Goal: Task Accomplishment & Management: Manage account settings

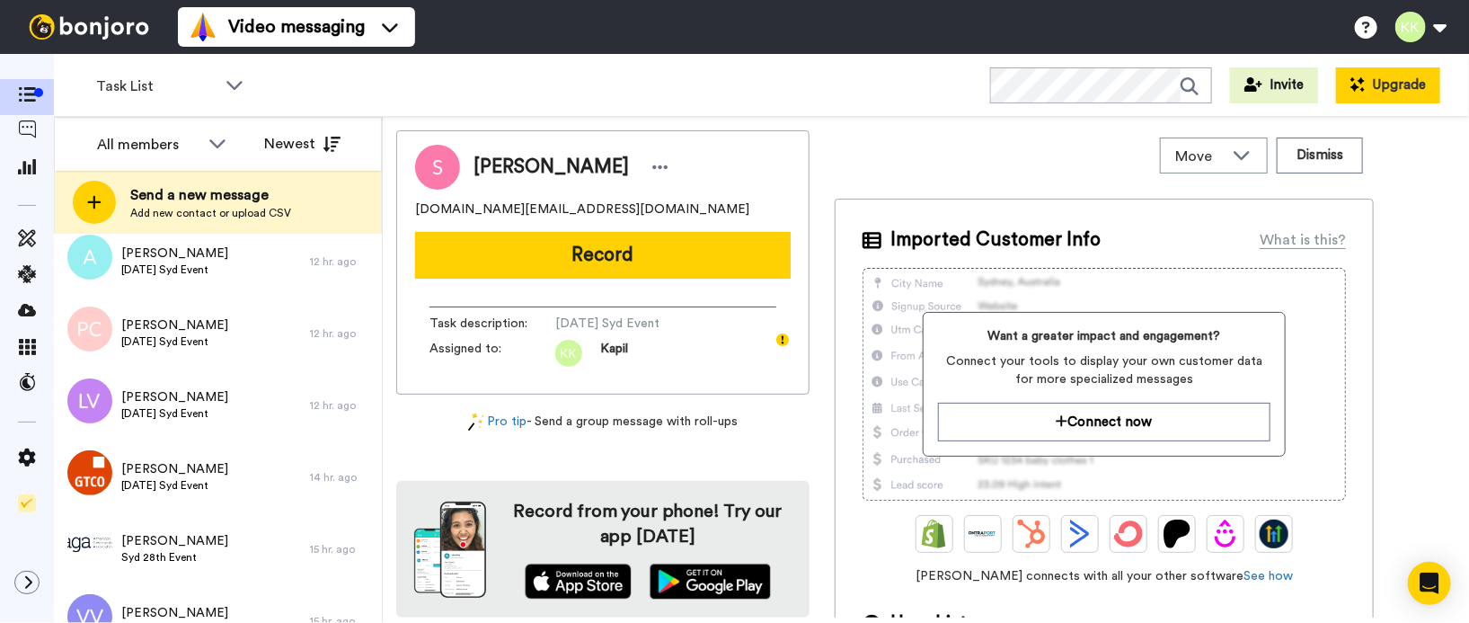
click at [1382, 76] on button "Upgrade" at bounding box center [1388, 85] width 104 height 36
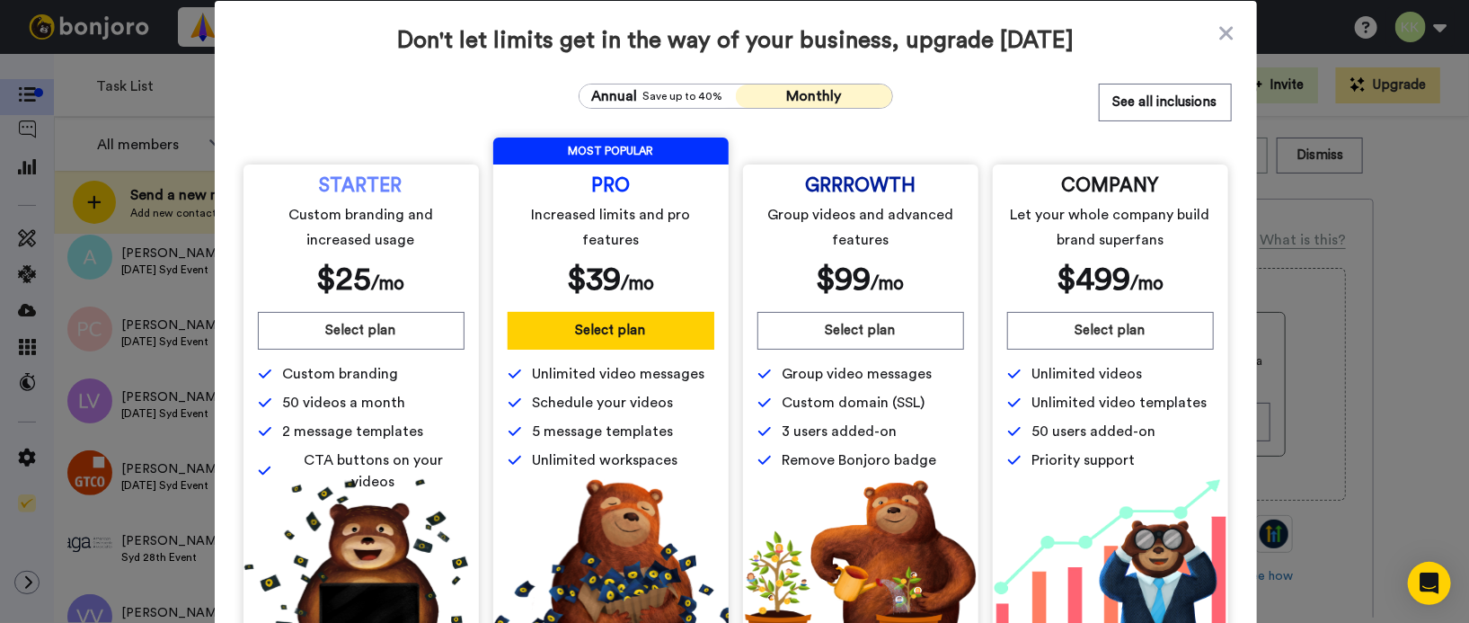
click at [550, 410] on span "Schedule your videos" at bounding box center [603, 403] width 141 height 22
drag, startPoint x: 546, startPoint y: 400, endPoint x: 645, endPoint y: 447, distance: 109.3
click at [645, 447] on div "Unlimited video messages Schedule your videos 5 message templates Unlimited wor…" at bounding box center [611, 417] width 207 height 108
drag, startPoint x: 645, startPoint y: 447, endPoint x: 663, endPoint y: 470, distance: 29.5
click at [663, 470] on span "Unlimited workspaces" at bounding box center [606, 460] width 146 height 22
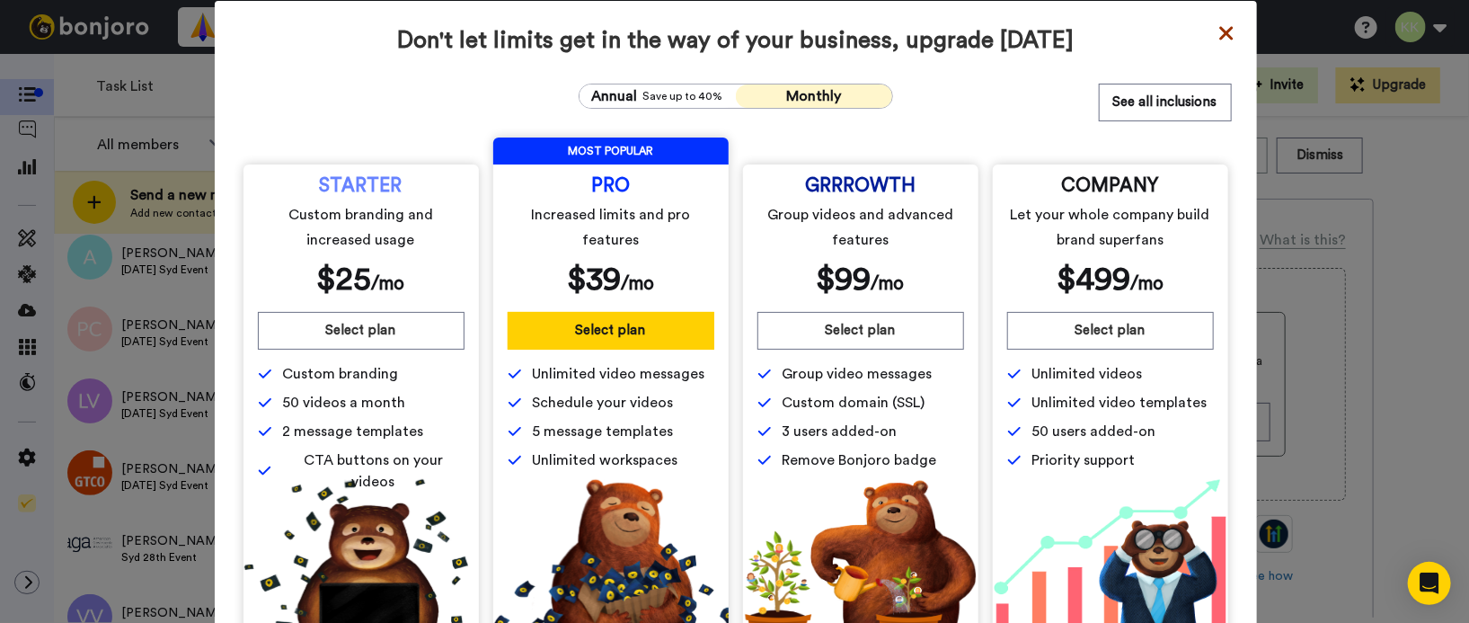
click at [1219, 30] on icon at bounding box center [1225, 32] width 13 height 13
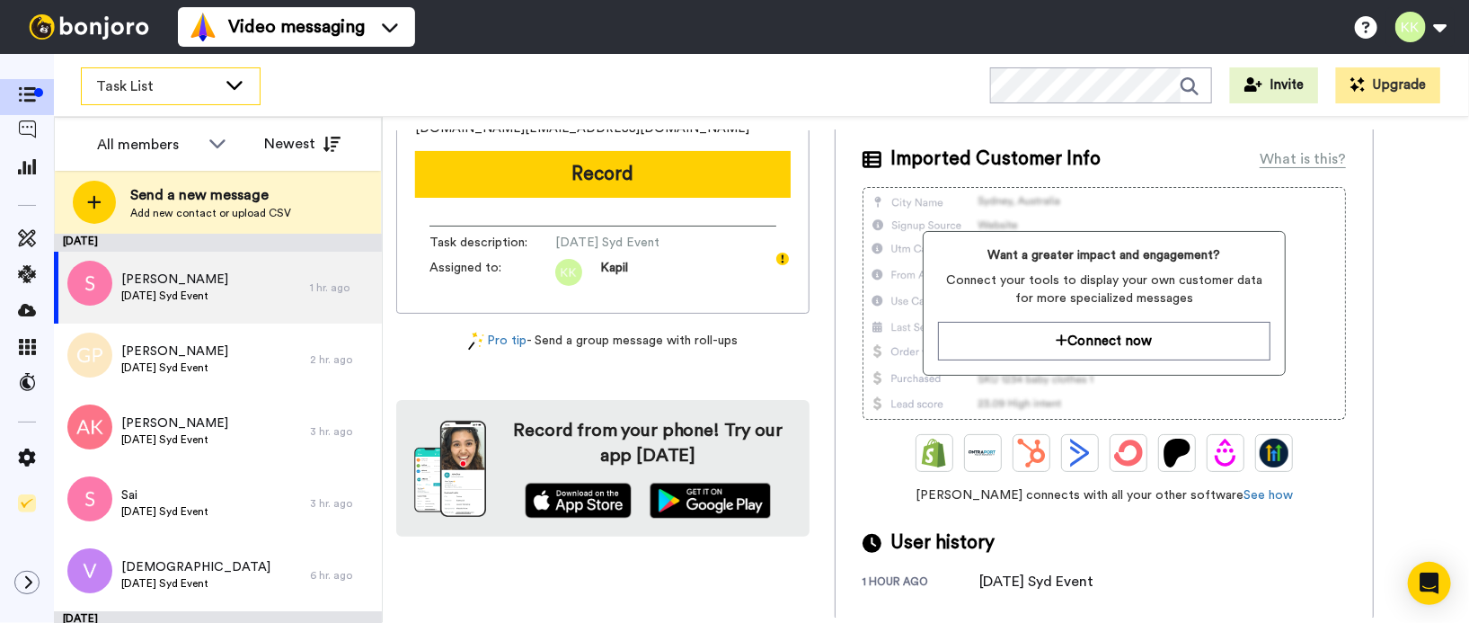
click at [240, 93] on div "Task List" at bounding box center [171, 86] width 178 height 36
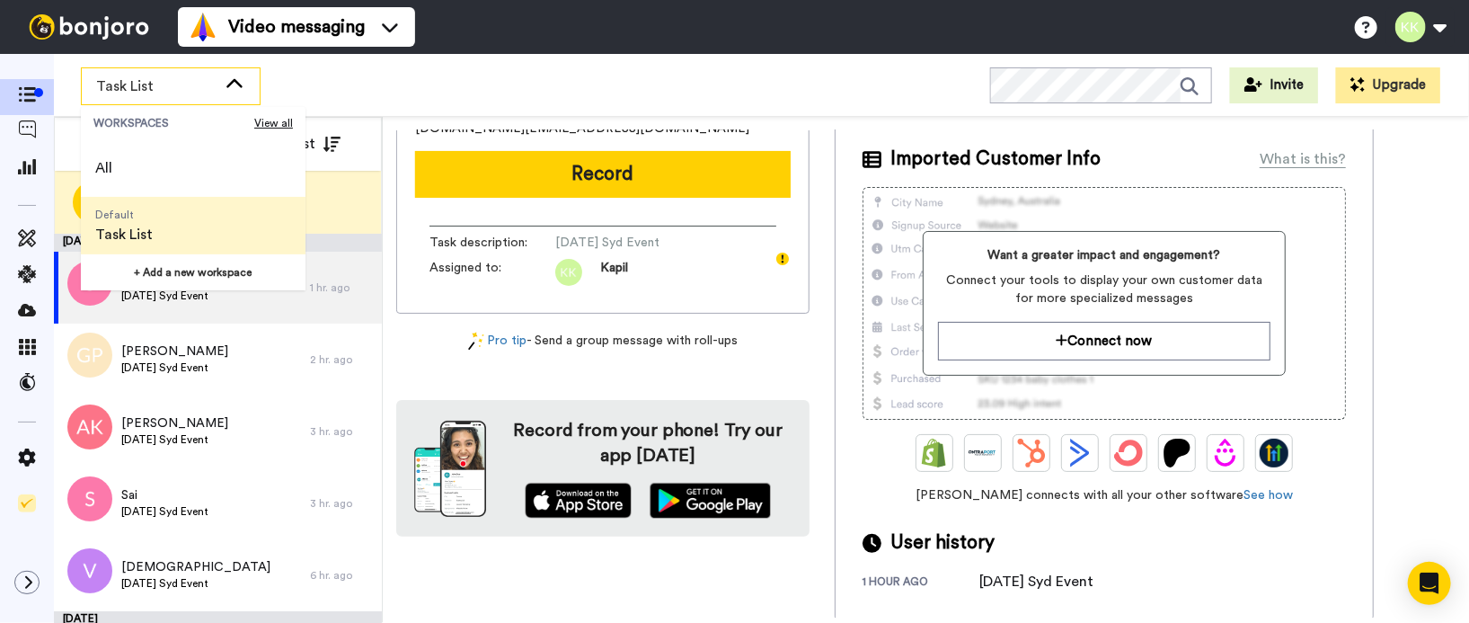
click at [240, 93] on div "Task List" at bounding box center [171, 86] width 178 height 36
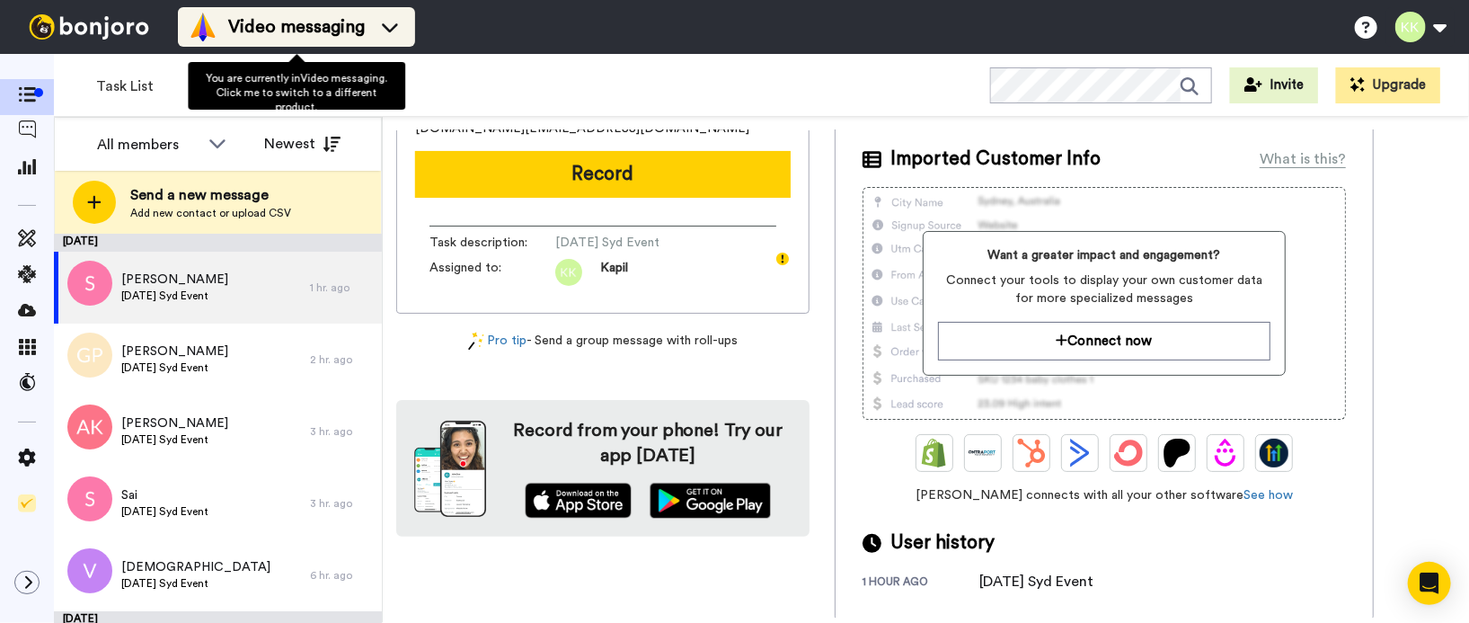
click at [406, 30] on li "Video messaging" at bounding box center [296, 27] width 237 height 40
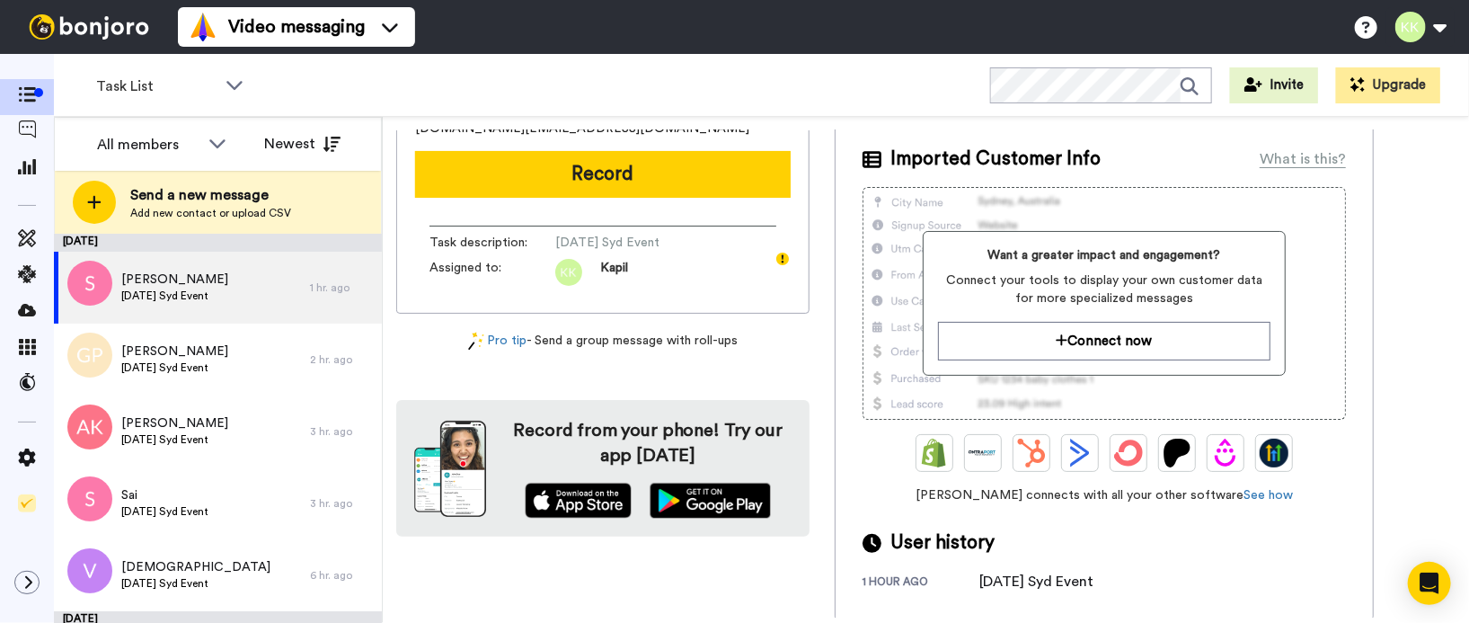
click at [544, 75] on div "Task List WORKSPACES View all All Default Task List + Add a new workspace Invit…" at bounding box center [761, 85] width 1415 height 63
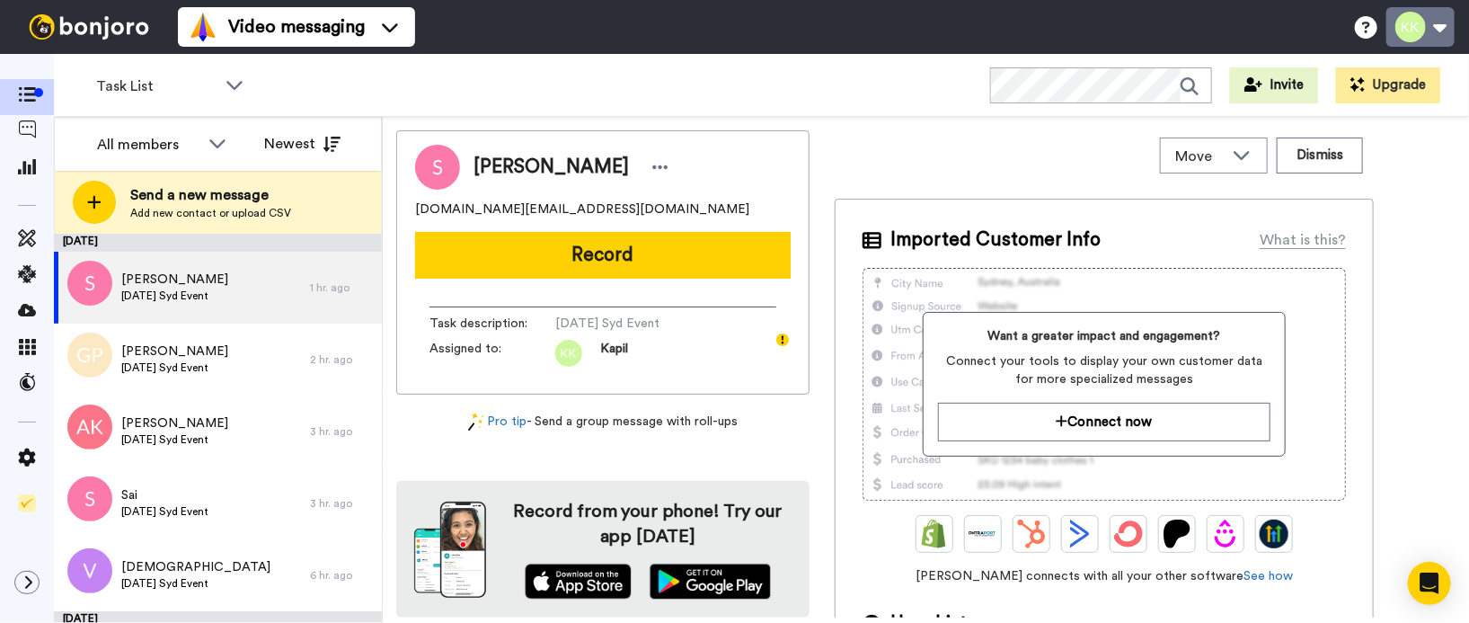
click at [1444, 25] on button at bounding box center [1420, 27] width 68 height 40
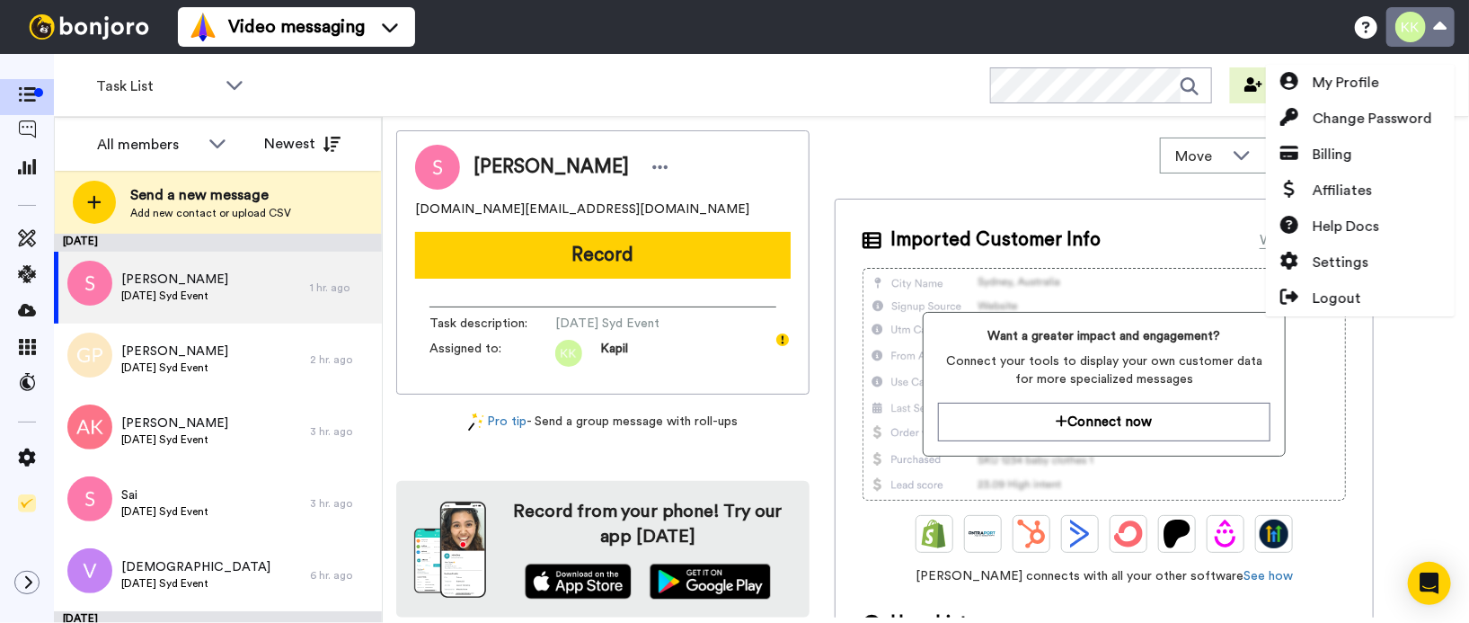
click at [1444, 25] on button at bounding box center [1420, 27] width 68 height 40
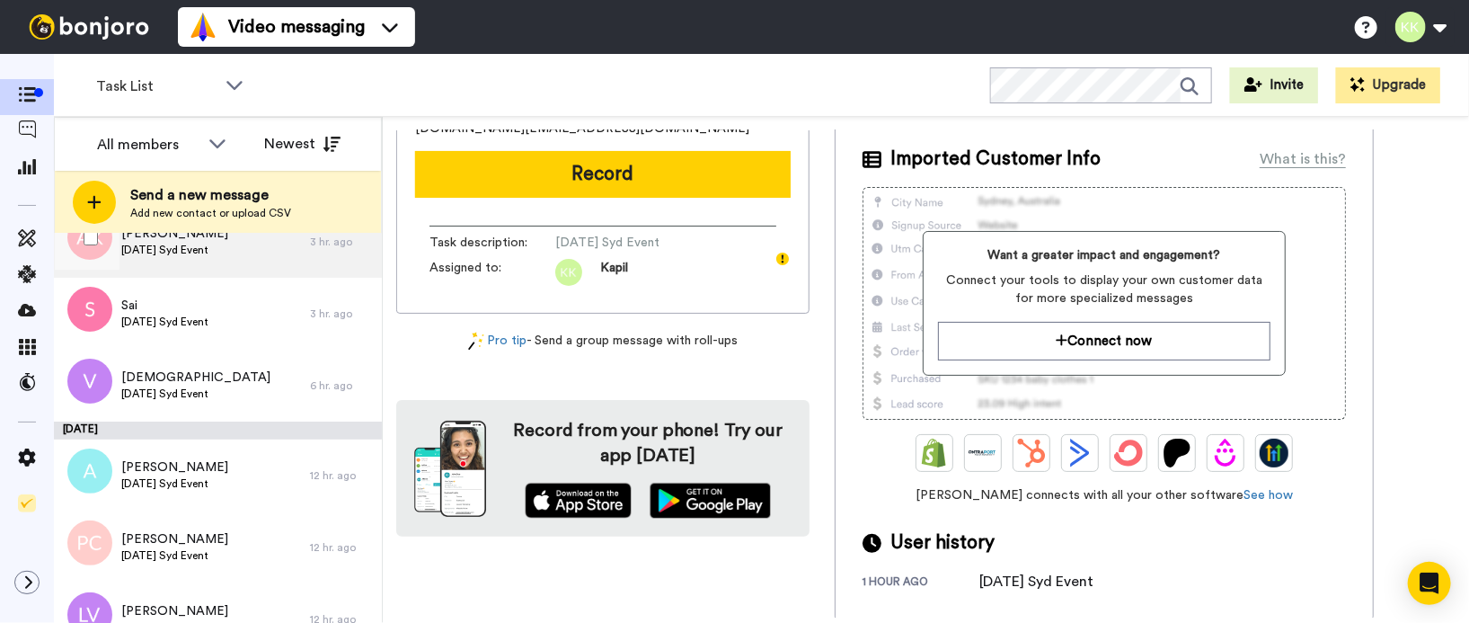
scroll to position [403, 0]
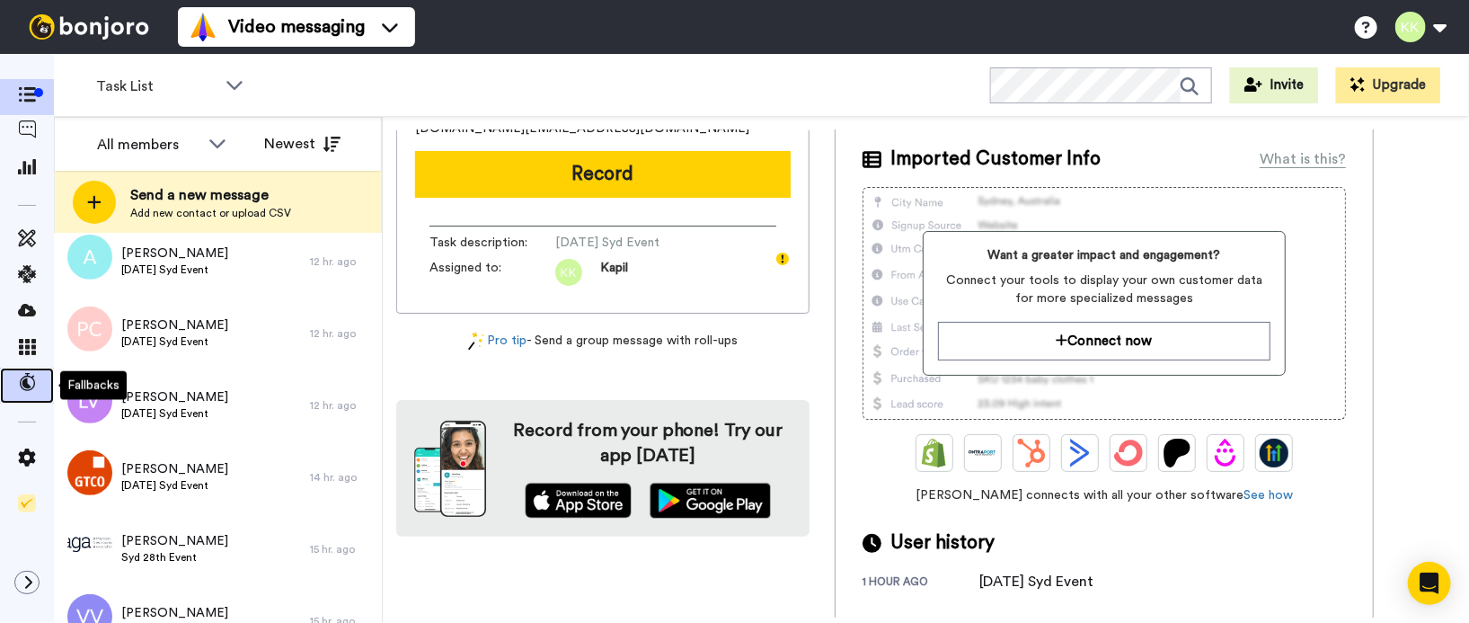
click at [13, 379] on span at bounding box center [27, 385] width 54 height 18
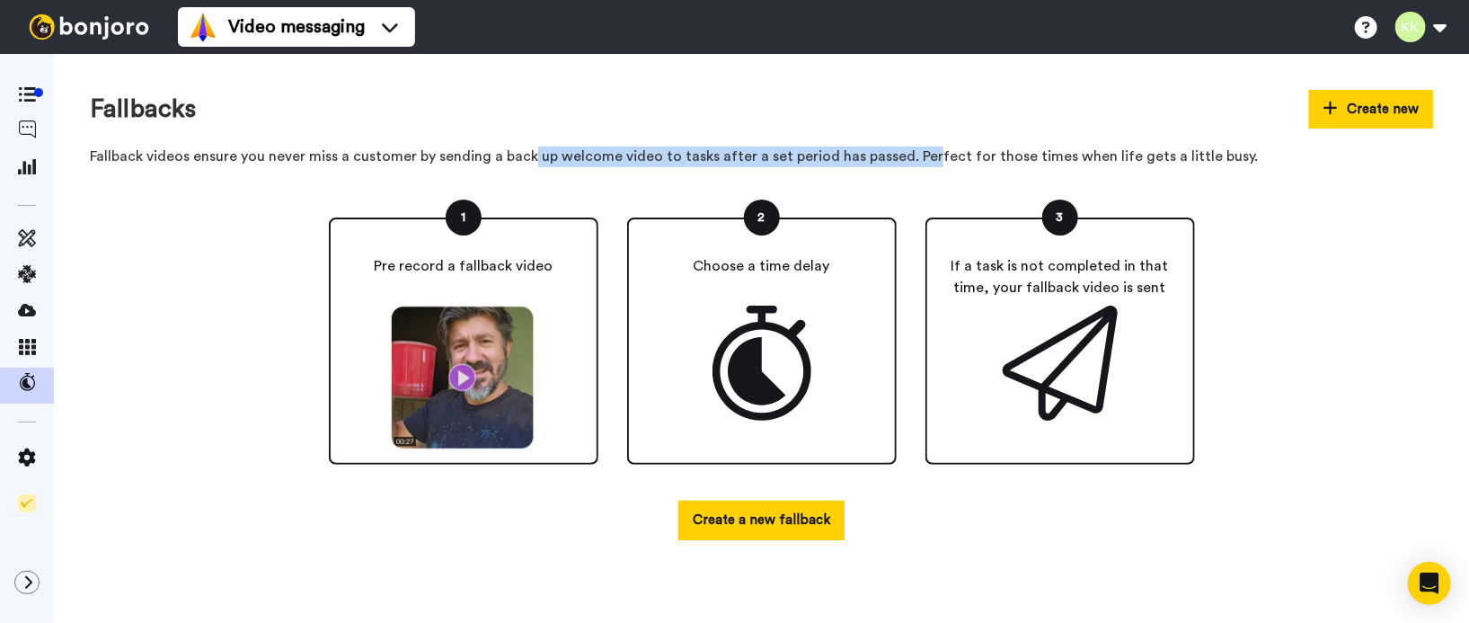
drag, startPoint x: 528, startPoint y: 158, endPoint x: 922, endPoint y: 158, distance: 393.5
click at [922, 158] on p "Fallback videos ensure you never miss a customer by sending a back up welcome v…" at bounding box center [761, 156] width 1343 height 21
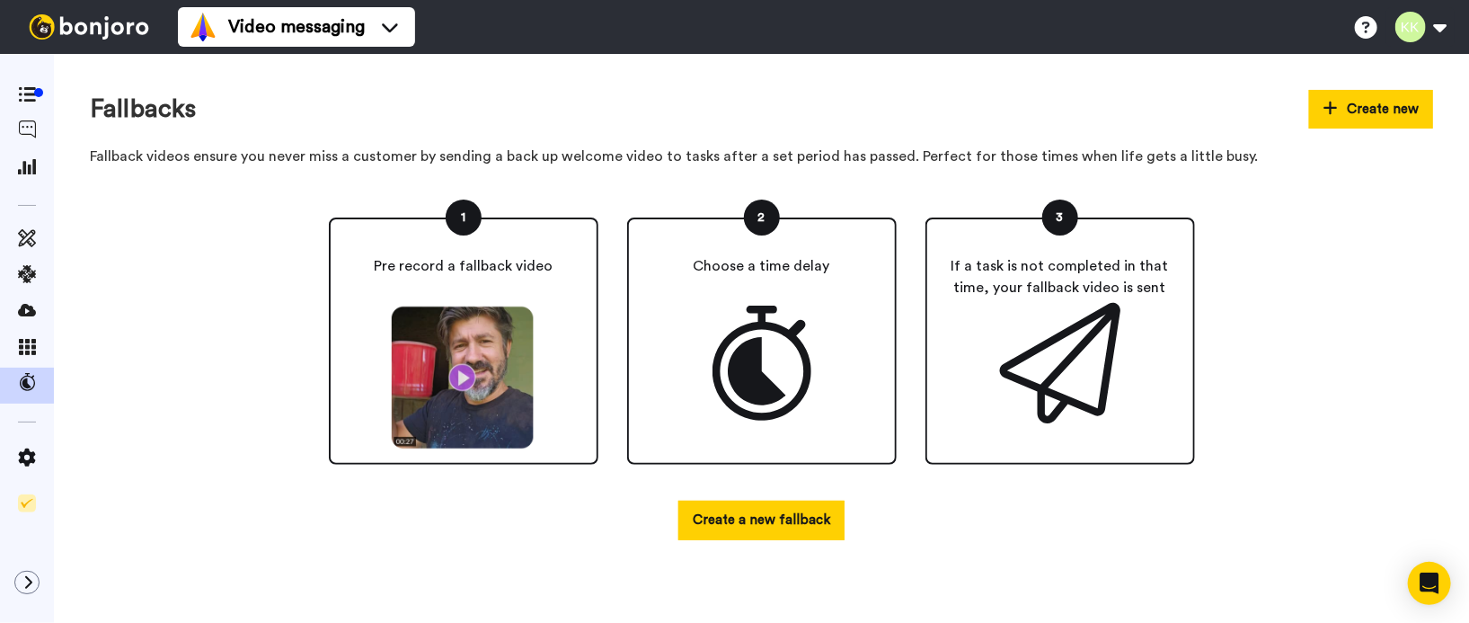
click at [1095, 340] on icon at bounding box center [1059, 363] width 120 height 120
